Goal: Task Accomplishment & Management: Manage account settings

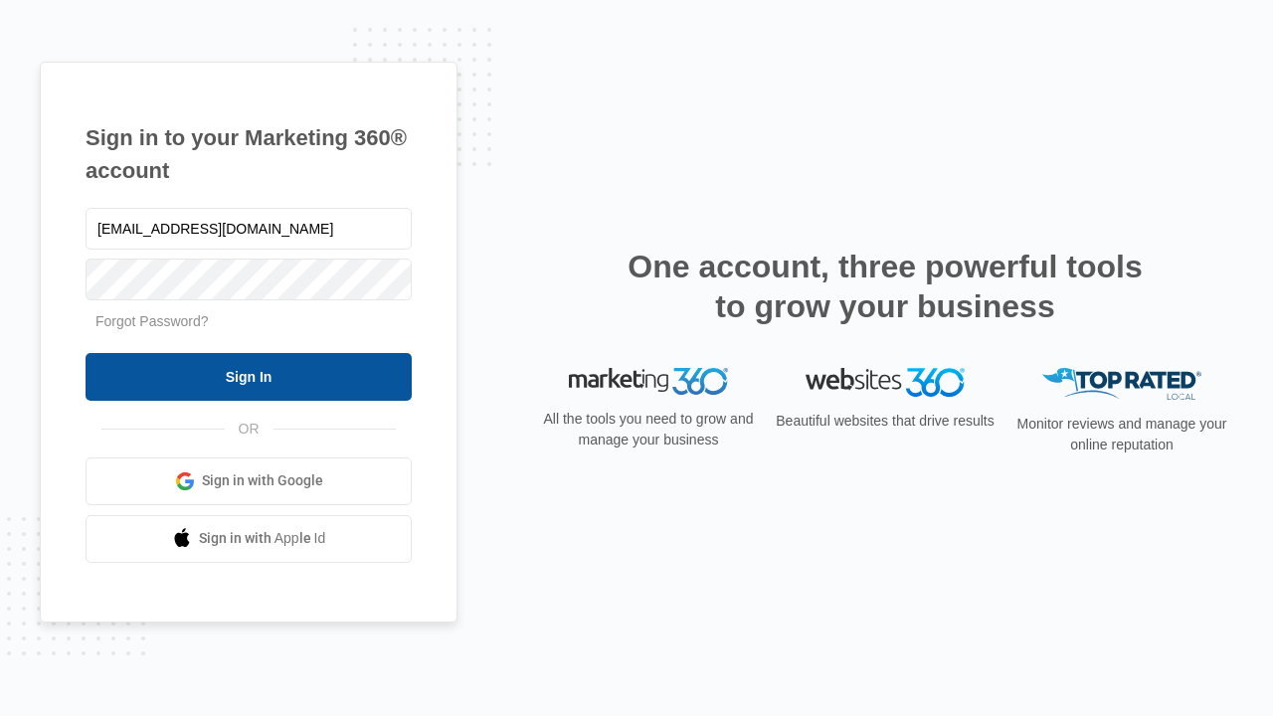
click at [249, 376] on input "Sign In" at bounding box center [249, 377] width 326 height 48
